Goal: Navigation & Orientation: Find specific page/section

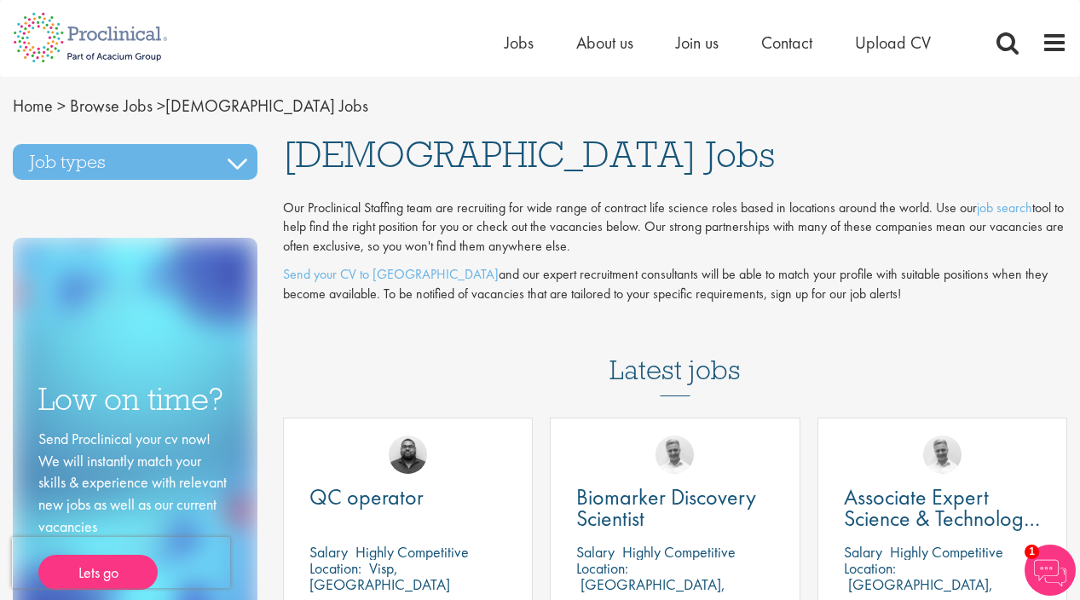
click at [126, 30] on img at bounding box center [90, 37] width 181 height 75
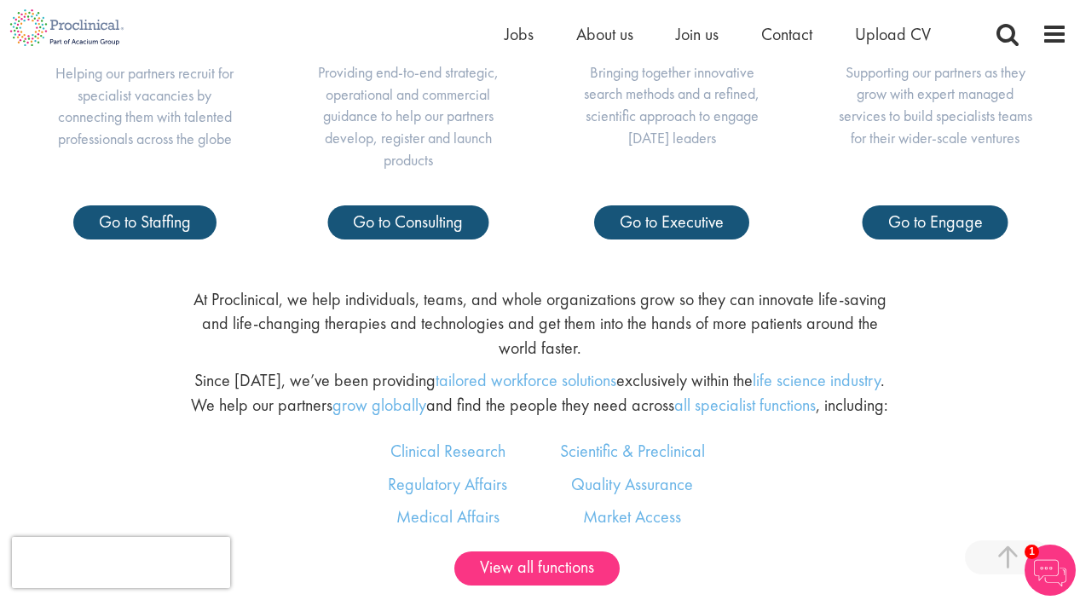
scroll to position [852, 0]
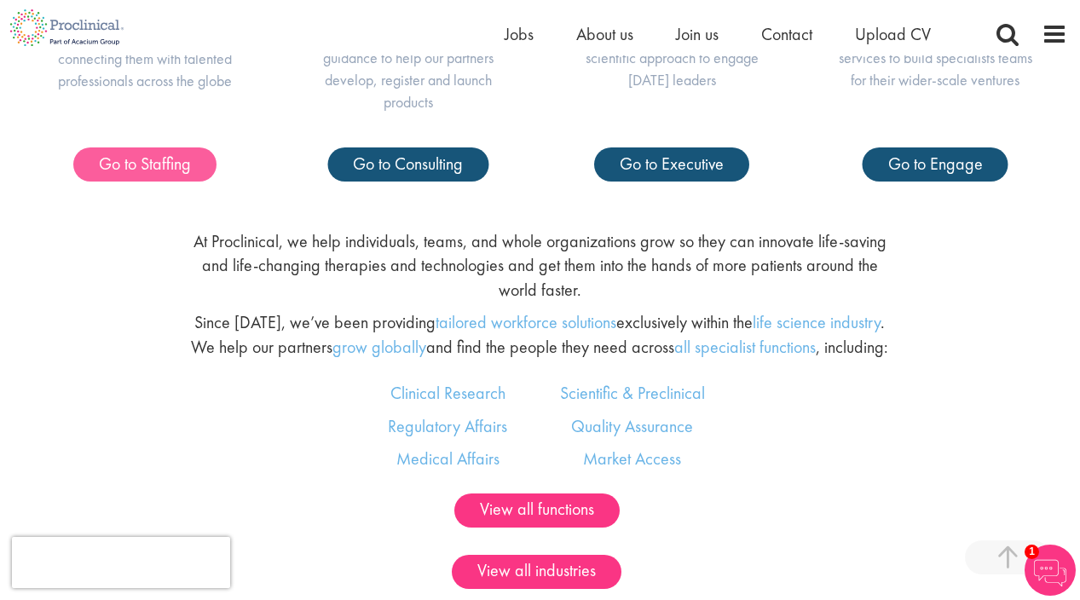
click at [165, 153] on span "Go to Staffing" at bounding box center [145, 164] width 92 height 22
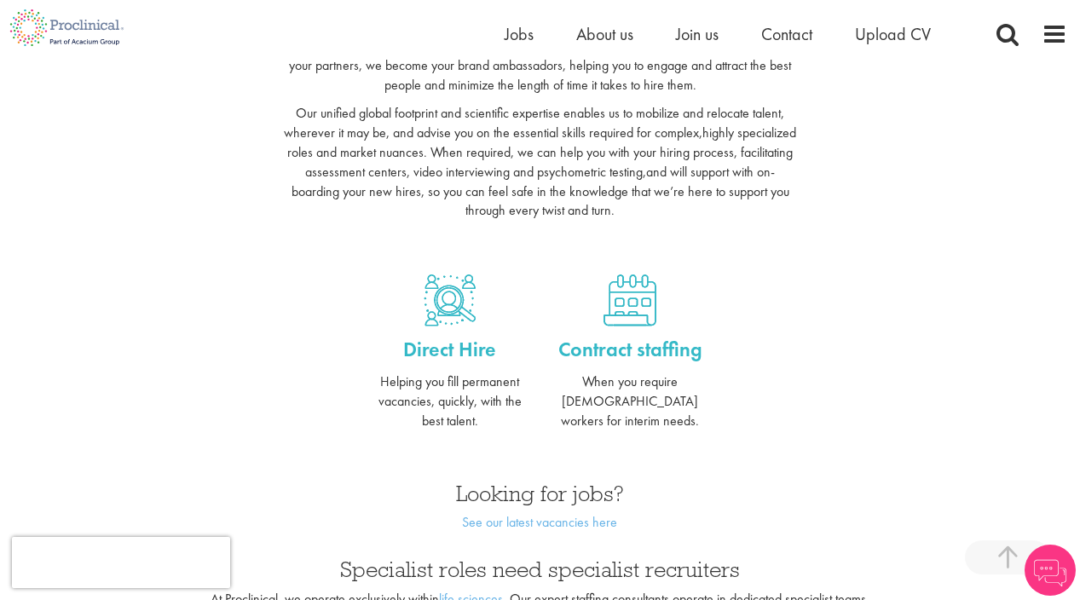
scroll to position [765, 0]
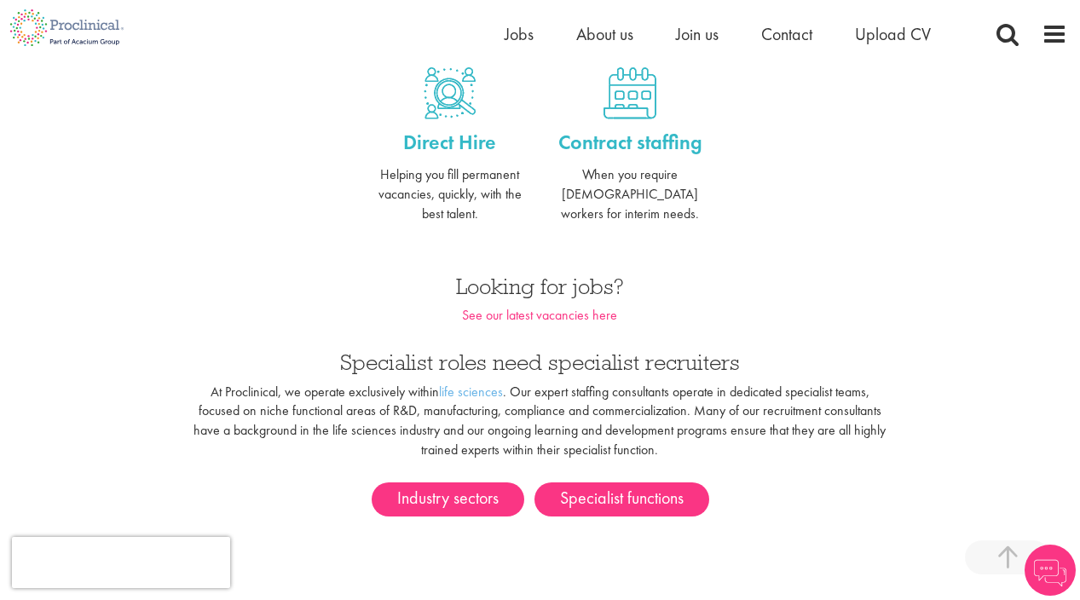
click at [516, 306] on link "See our latest vacancies here" at bounding box center [539, 315] width 155 height 18
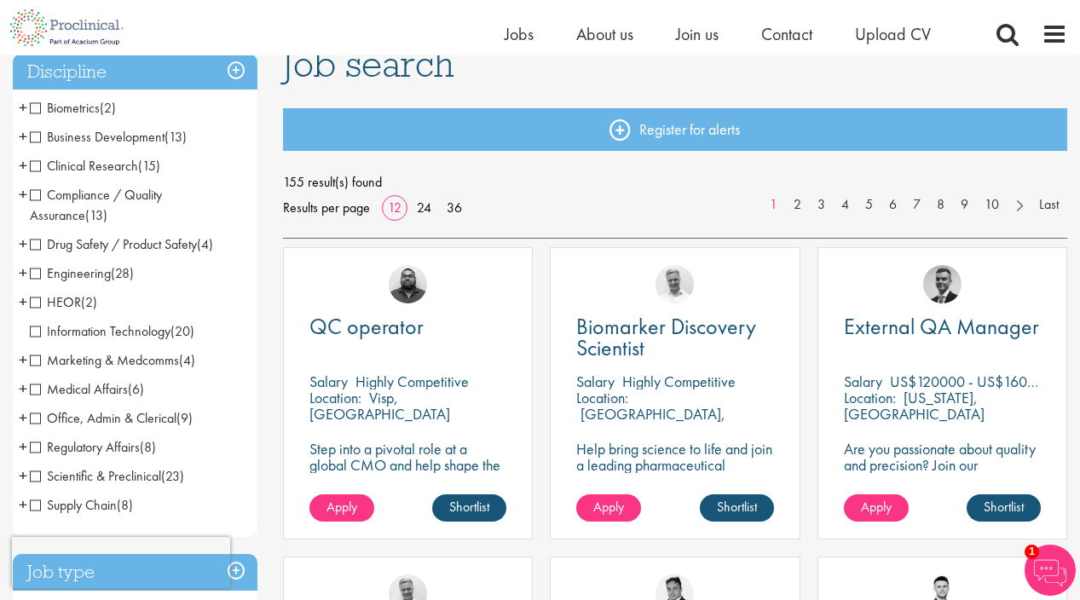
scroll to position [166, 0]
